Goal: Find specific page/section: Find specific page/section

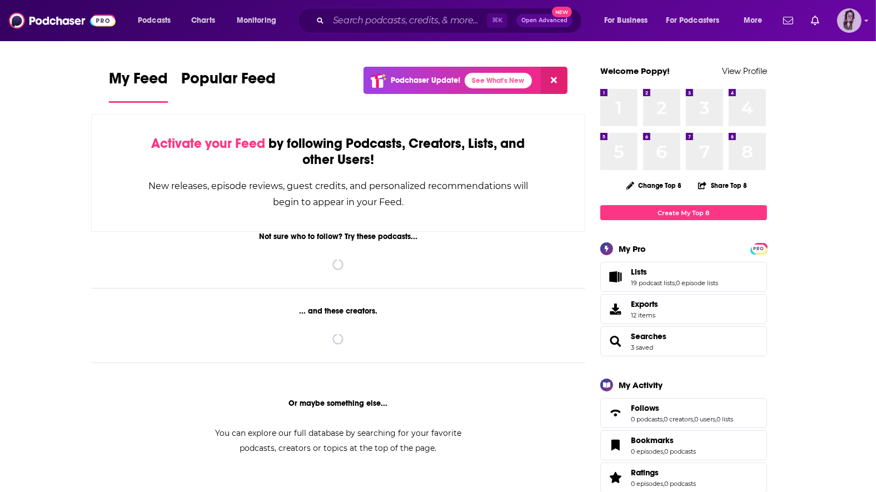
click at [846, 23] on img "Logged in as poppyhat" at bounding box center [849, 20] width 24 height 24
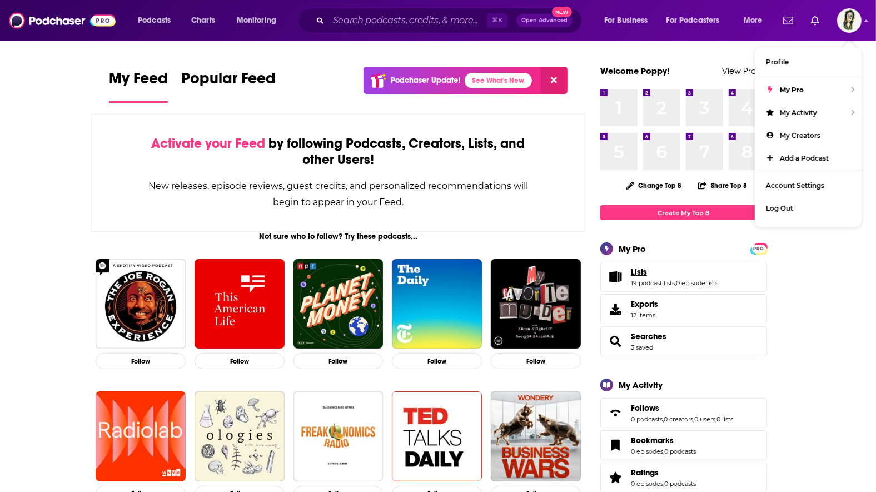
click at [636, 268] on span "Lists" at bounding box center [639, 272] width 16 height 10
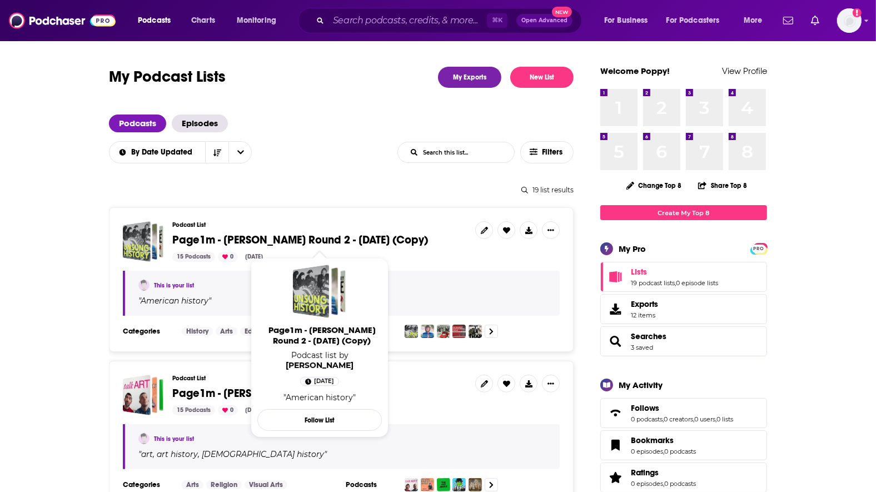
click at [208, 238] on span "Page1m - [PERSON_NAME] Round 2 - [DATE] (Copy)" at bounding box center [300, 240] width 256 height 14
